Goal: Information Seeking & Learning: Learn about a topic

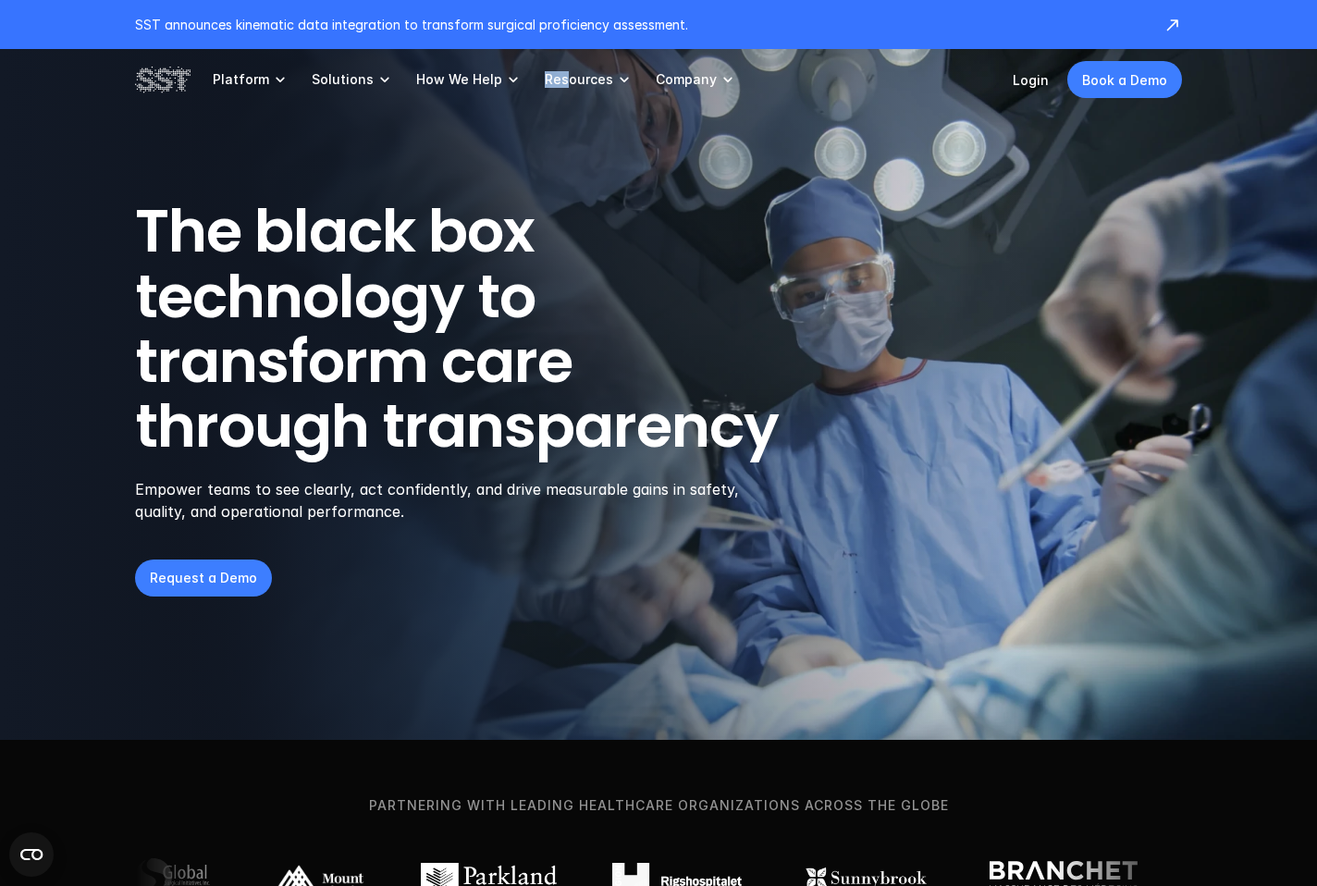
drag, startPoint x: 555, startPoint y: 67, endPoint x: 571, endPoint y: 85, distance: 24.3
click at [566, 87] on link "Resources" at bounding box center [589, 79] width 89 height 61
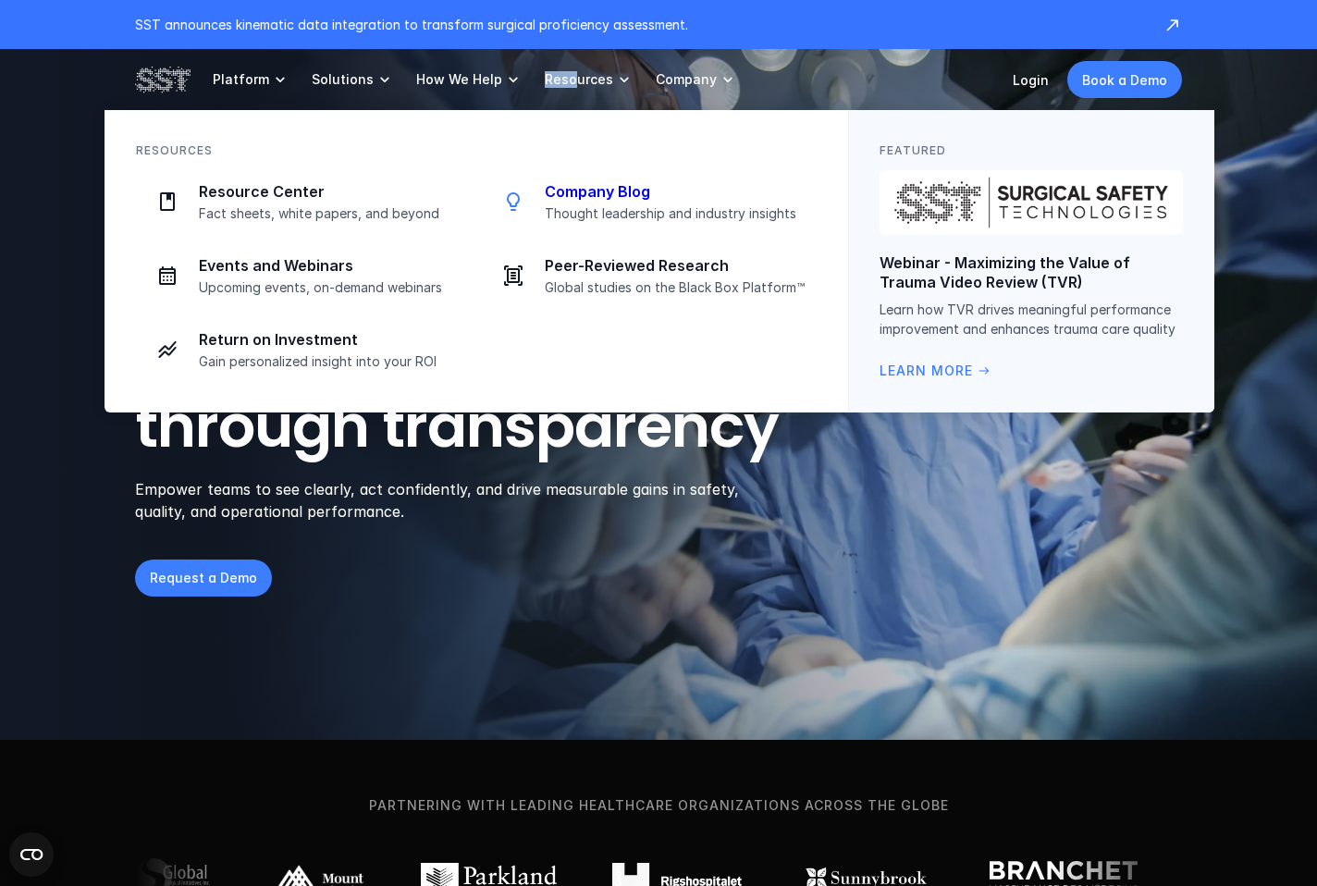
click at [603, 193] on p "Company Blog" at bounding box center [675, 191] width 261 height 19
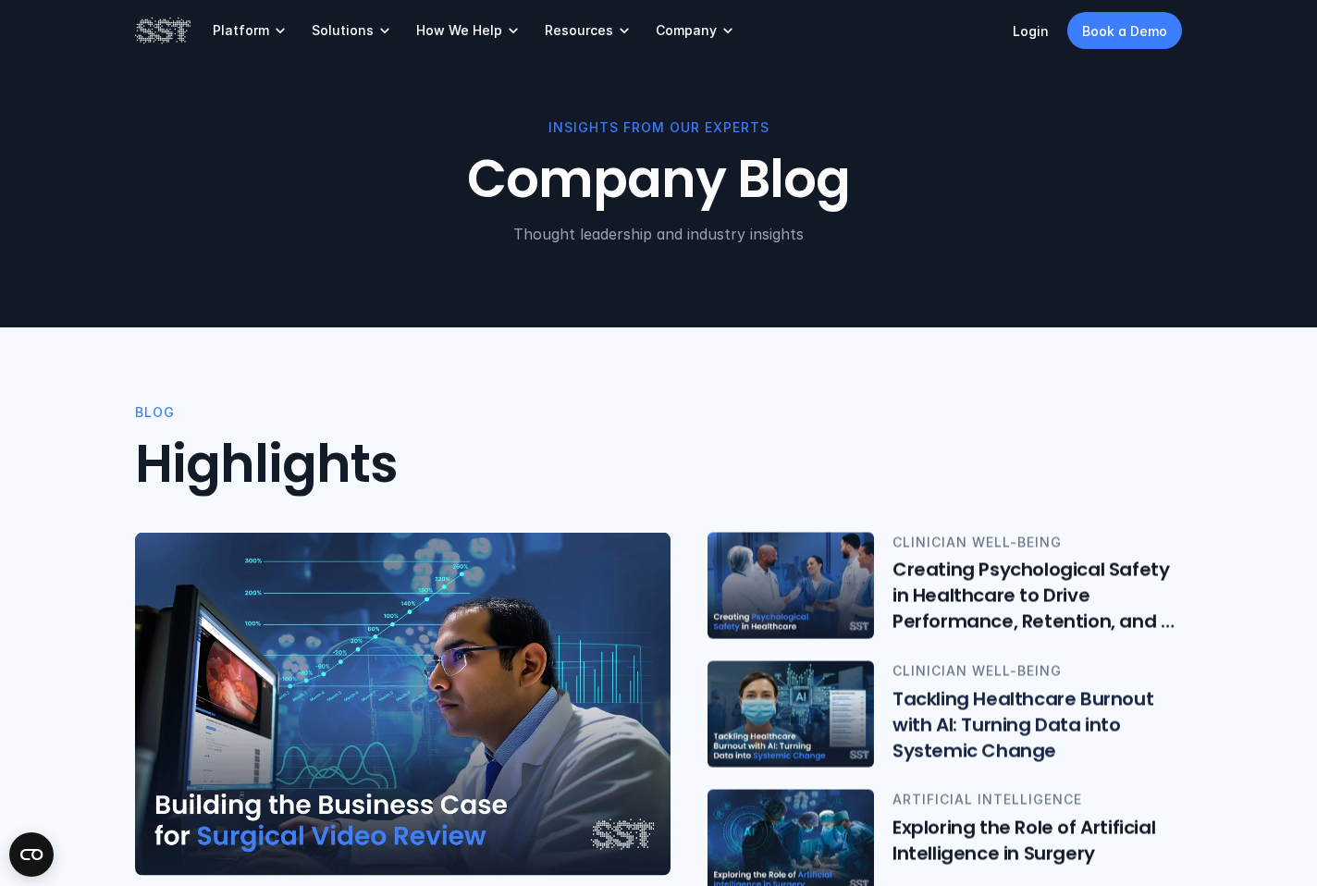
scroll to position [4, 0]
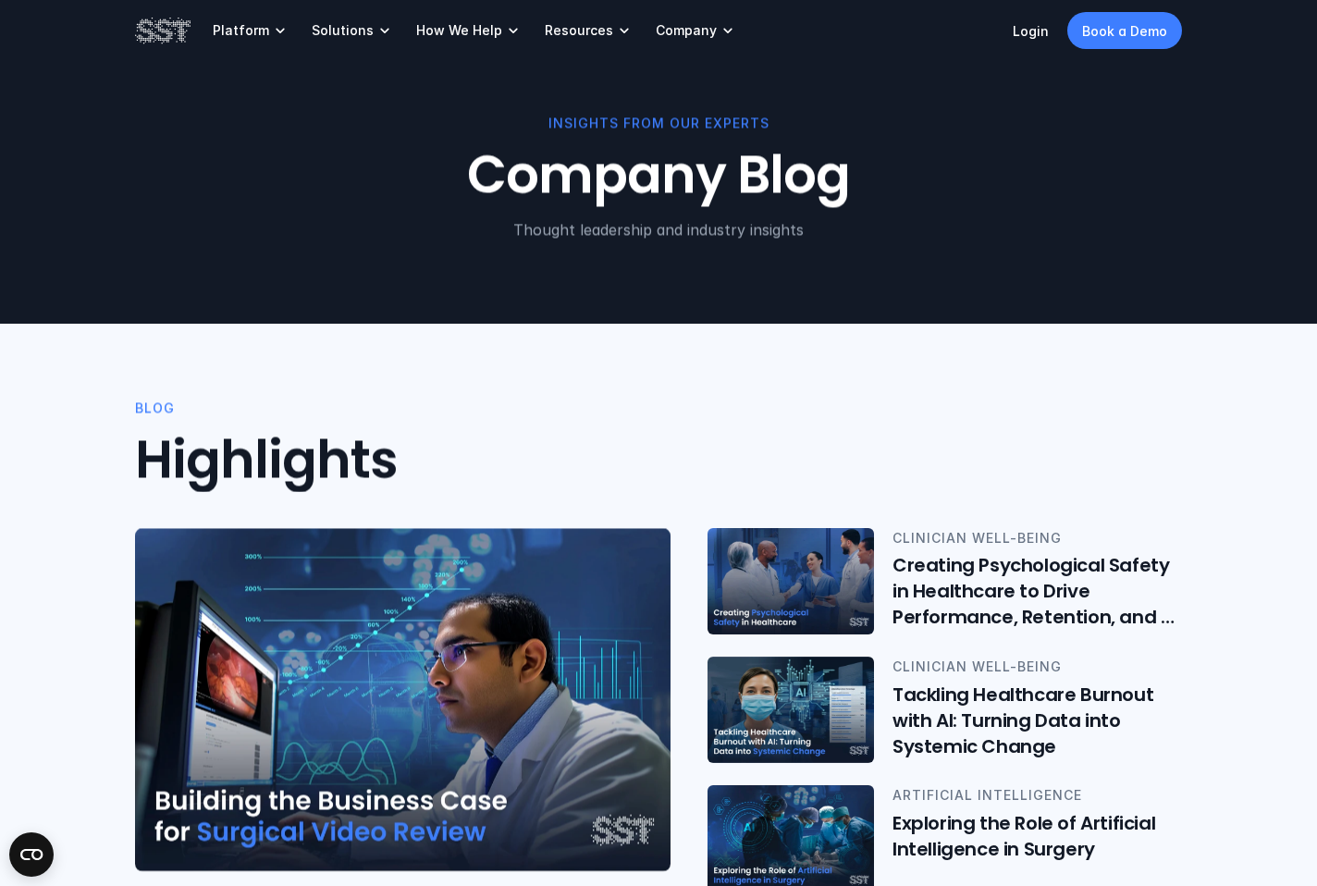
click at [467, 671] on img at bounding box center [403, 699] width 536 height 343
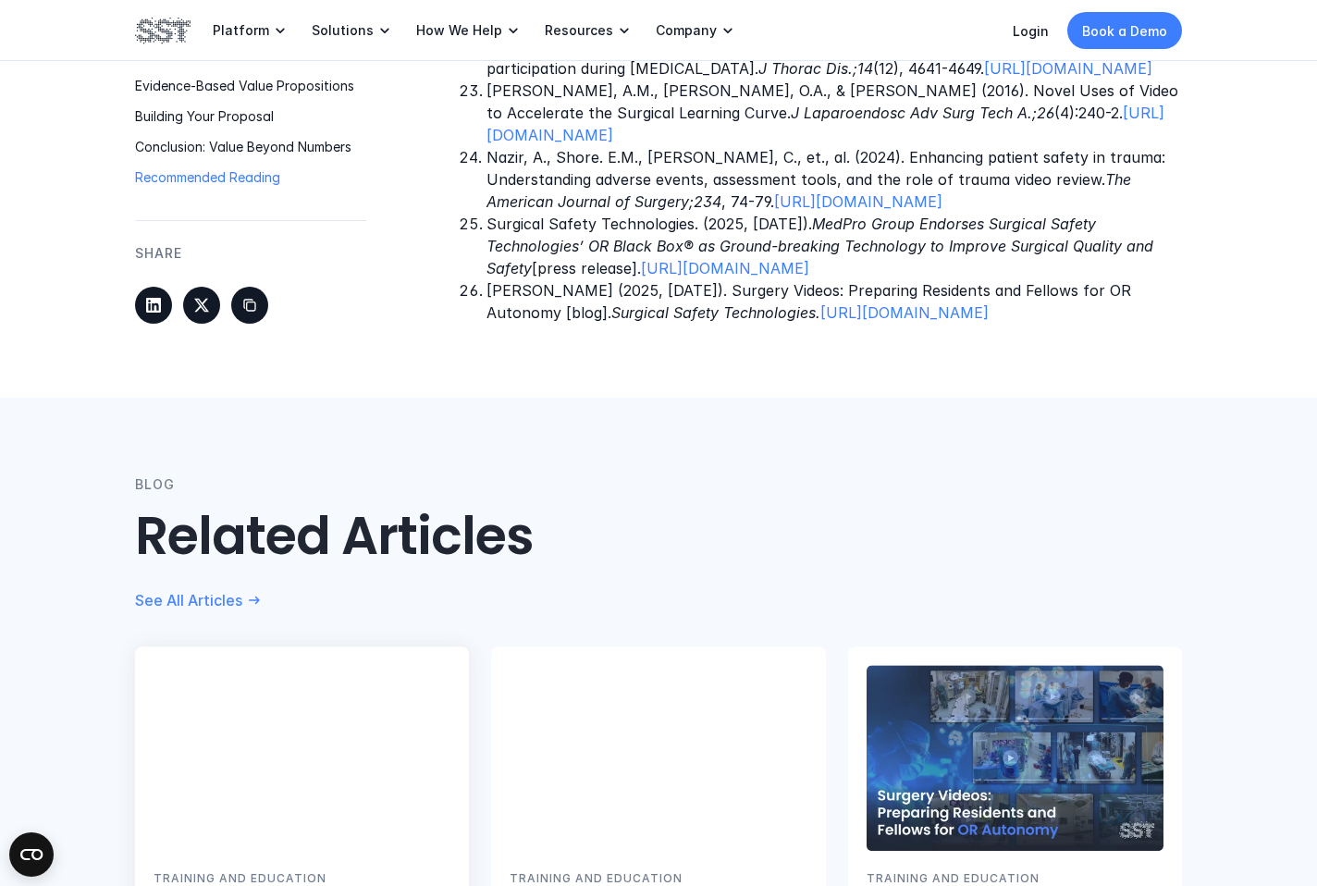
scroll to position [4441, 0]
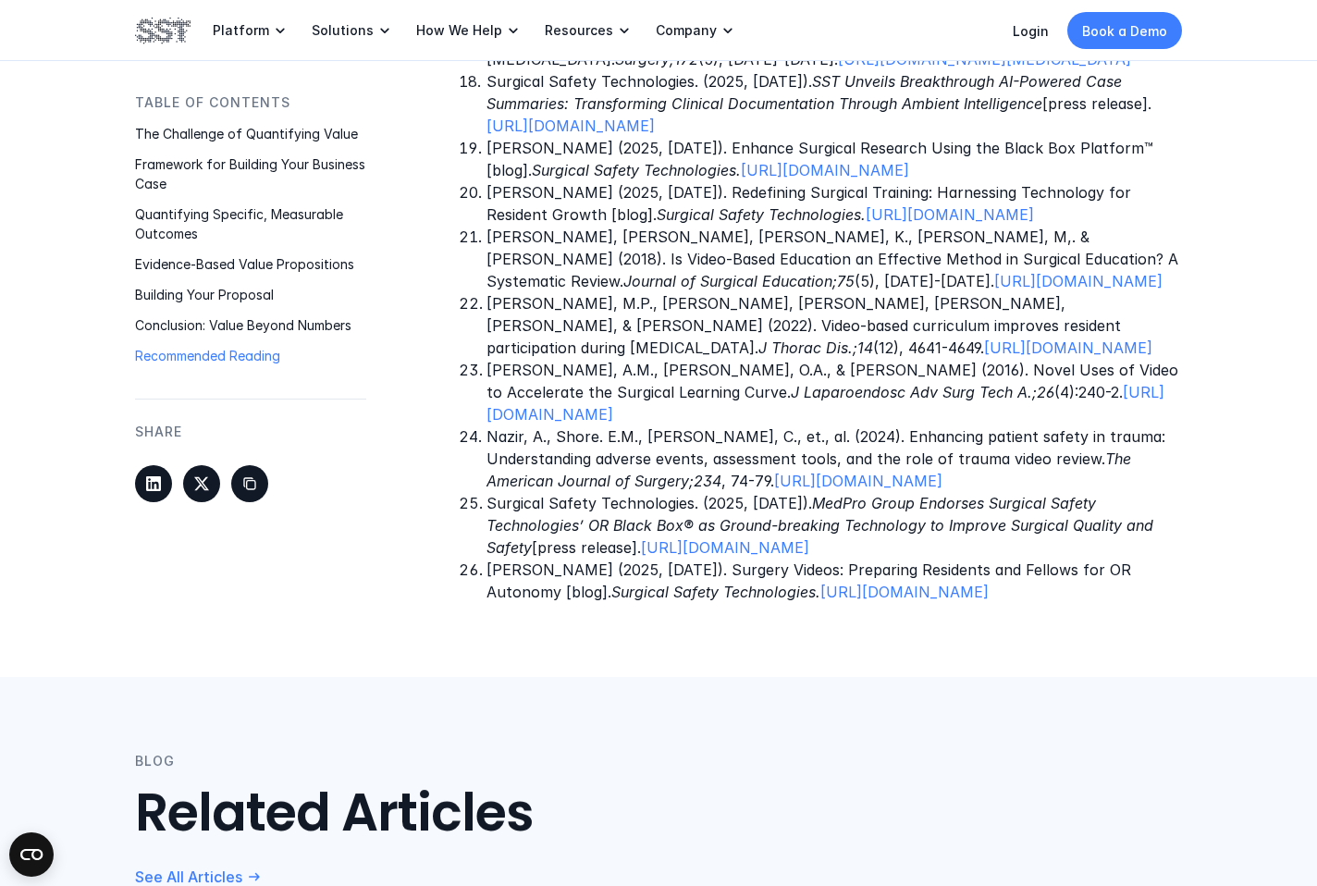
click at [147, 39] on img at bounding box center [163, 30] width 56 height 31
